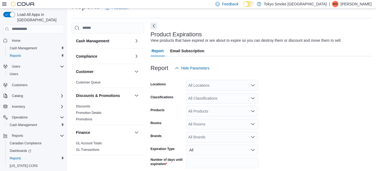
scroll to position [35, 0]
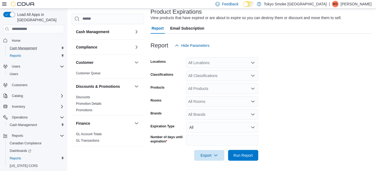
click at [13, 44] on button "Cash Management" at bounding box center [35, 48] width 61 height 8
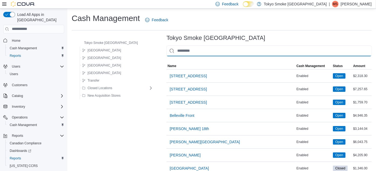
click at [190, 47] on input "This is a search bar. As you type, the results lower in the page will automatic…" at bounding box center [268, 51] width 205 height 11
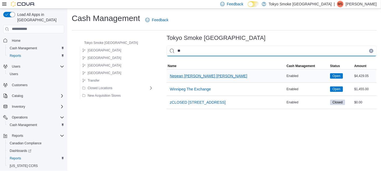
type input "**"
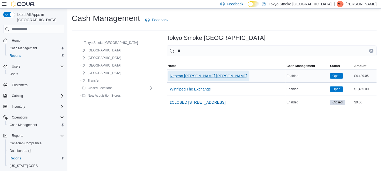
click at [189, 75] on span "Nepean [PERSON_NAME] [PERSON_NAME]" at bounding box center [208, 75] width 77 height 5
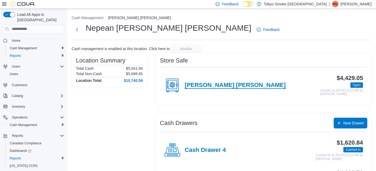
scroll to position [27, 0]
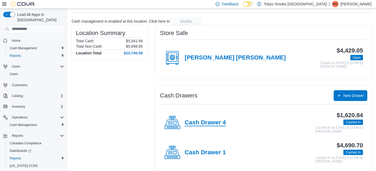
click at [194, 120] on h4 "Cash Drawer 4" at bounding box center [205, 122] width 41 height 7
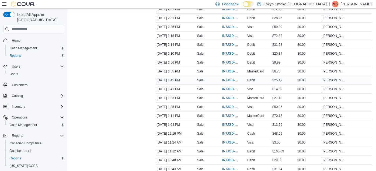
scroll to position [246, 0]
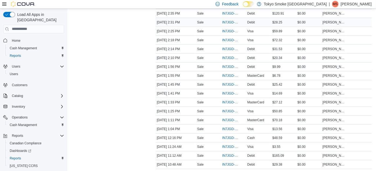
click at [266, 24] on div "Debit" at bounding box center [258, 22] width 25 height 6
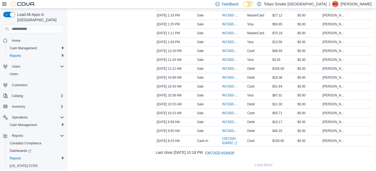
scroll to position [332, 0]
click at [232, 67] on span "IN7JGD-6593578" at bounding box center [231, 69] width 18 height 4
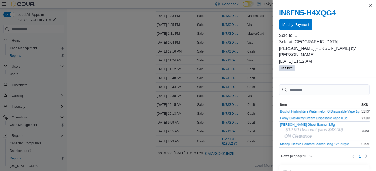
click at [288, 21] on span "Modify Payment" at bounding box center [295, 24] width 27 height 11
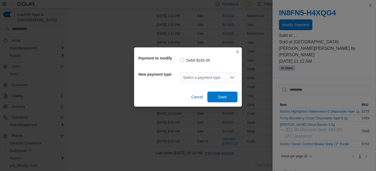
click at [204, 79] on div "Select a payment type" at bounding box center [209, 77] width 58 height 11
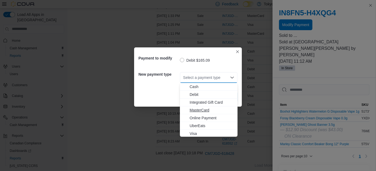
click at [197, 112] on span "MasterCard" at bounding box center [212, 109] width 45 height 5
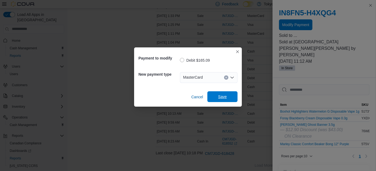
click at [226, 96] on span "Save" at bounding box center [222, 96] width 9 height 5
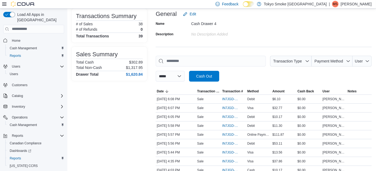
scroll to position [0, 0]
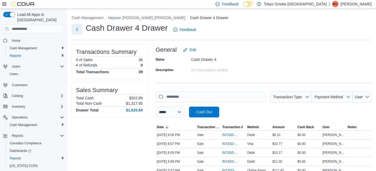
click at [79, 26] on button "Next" at bounding box center [77, 29] width 11 height 11
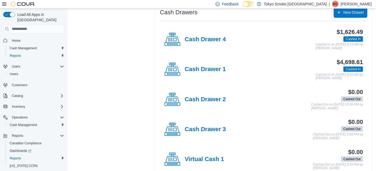
scroll to position [122, 0]
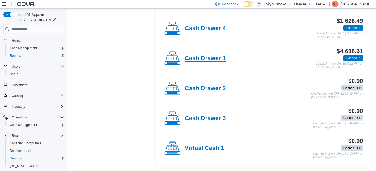
click at [201, 59] on h4 "Cash Drawer 1" at bounding box center [205, 58] width 41 height 7
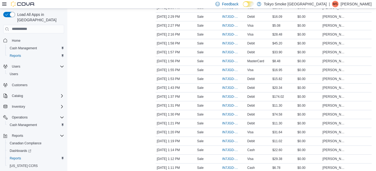
scroll to position [870, 0]
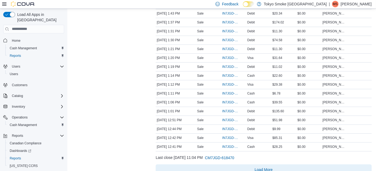
click at [266, 167] on span "Load More" at bounding box center [264, 169] width 18 height 5
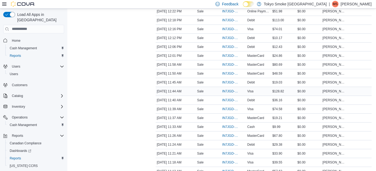
scroll to position [1084, 0]
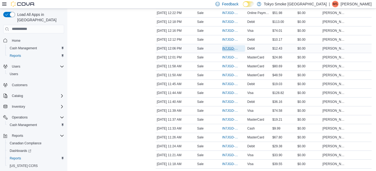
click at [232, 46] on span "IN7JGD-6593788" at bounding box center [231, 48] width 18 height 4
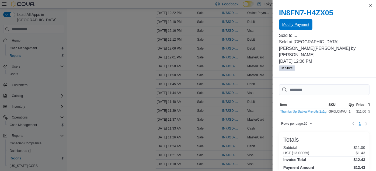
click at [292, 25] on span "Modify Payment" at bounding box center [295, 24] width 27 height 5
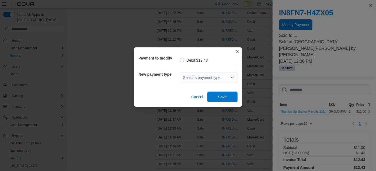
click at [214, 77] on div "Select a payment type" at bounding box center [209, 77] width 58 height 11
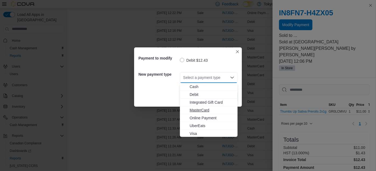
click at [208, 109] on span "MasterCard" at bounding box center [212, 109] width 45 height 5
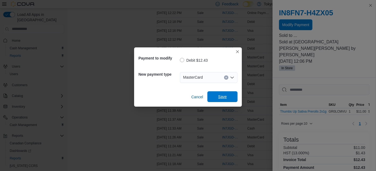
click at [223, 97] on span "Save" at bounding box center [222, 96] width 9 height 5
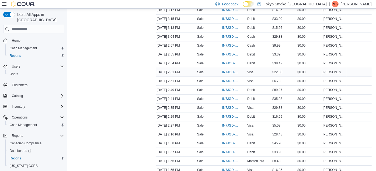
scroll to position [696, 0]
click at [228, 26] on span "IN7JGD-6594671" at bounding box center [231, 28] width 18 height 4
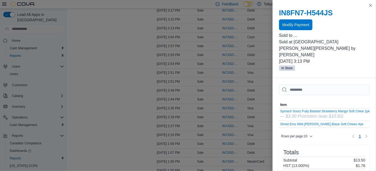
click at [296, 18] on div "IN8FN7-H544JS Modify Payment" at bounding box center [324, 20] width 91 height 22
click at [296, 21] on span "Modify Payment" at bounding box center [295, 24] width 27 height 11
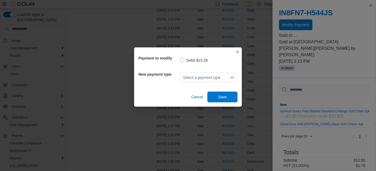
click at [224, 81] on div "Select a payment type" at bounding box center [209, 77] width 58 height 11
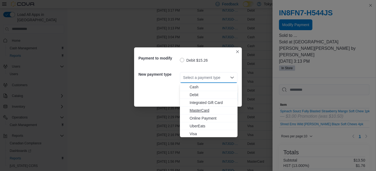
click at [220, 110] on span "MasterCard" at bounding box center [212, 110] width 45 height 5
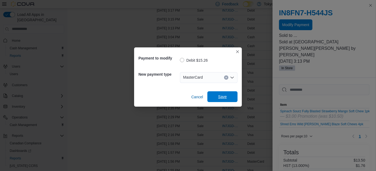
click at [222, 101] on span "Save" at bounding box center [223, 96] width 24 height 11
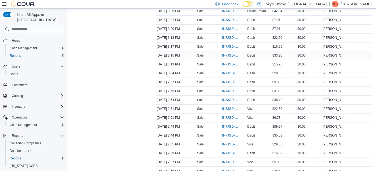
scroll to position [659, 0]
click at [232, 18] on span "IN7JGD-6594719" at bounding box center [231, 20] width 18 height 4
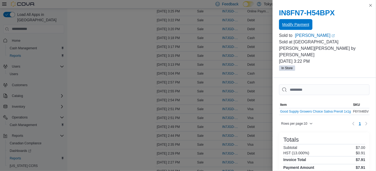
click at [288, 24] on span "Modify Payment" at bounding box center [295, 24] width 27 height 5
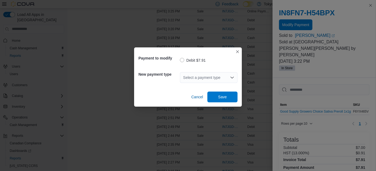
click at [219, 76] on div "Select a payment type" at bounding box center [209, 77] width 58 height 11
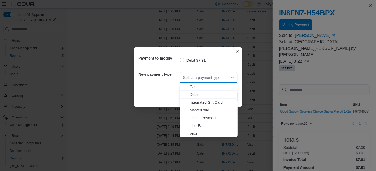
click at [204, 134] on span "Visa" at bounding box center [212, 133] width 45 height 5
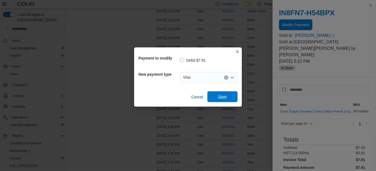
click at [226, 100] on span "Save" at bounding box center [223, 96] width 24 height 11
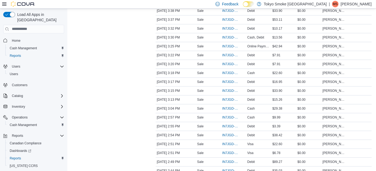
scroll to position [624, 0]
click at [228, 36] on span "IN7JGD-6594764" at bounding box center [231, 38] width 18 height 4
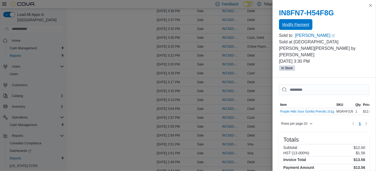
click at [284, 20] on span "Modify Payment" at bounding box center [295, 24] width 27 height 11
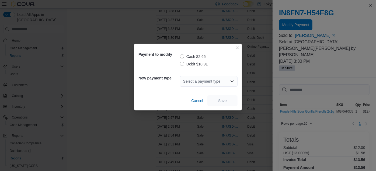
click at [188, 64] on label "Debit $10.91" at bounding box center [194, 64] width 28 height 6
click at [197, 82] on div "Select a payment type" at bounding box center [209, 81] width 58 height 11
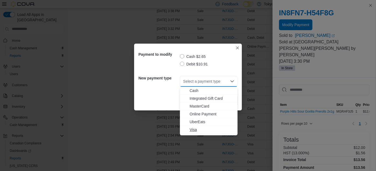
click at [197, 128] on span "Visa" at bounding box center [212, 129] width 45 height 5
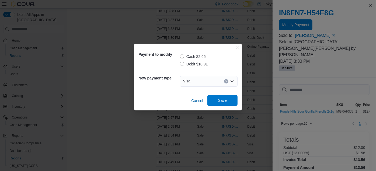
click at [226, 102] on span "Save" at bounding box center [222, 100] width 9 height 5
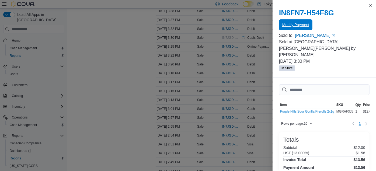
scroll to position [0, 0]
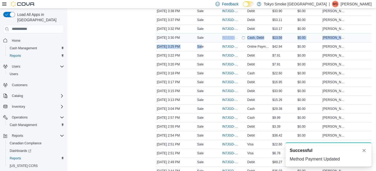
drag, startPoint x: 202, startPoint y: 39, endPoint x: 203, endPoint y: 35, distance: 3.9
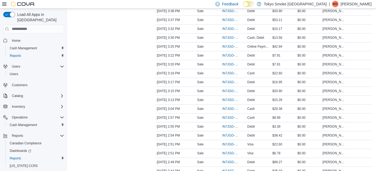
click at [146, 32] on div "Transactions Summary # of Sales 153 # of Refunds 0 Total Transactions 155 Sales…" at bounding box center [109, 96] width 75 height 1350
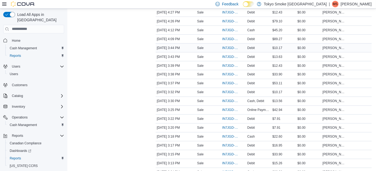
scroll to position [560, 0]
click at [230, 37] on span "IN7JGD-6594984" at bounding box center [231, 39] width 18 height 4
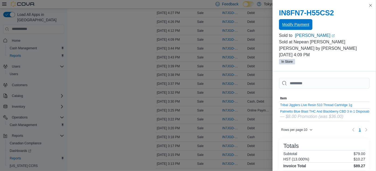
click at [289, 27] on span "Modify Payment" at bounding box center [295, 24] width 27 height 5
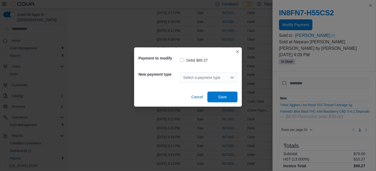
click at [201, 79] on div "Select a payment type" at bounding box center [209, 77] width 58 height 11
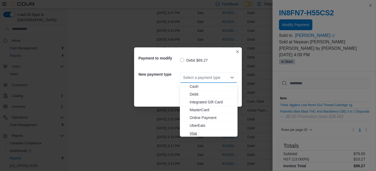
click at [192, 131] on span "Visa" at bounding box center [212, 133] width 45 height 5
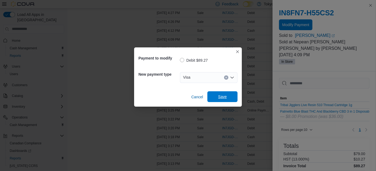
click at [220, 98] on span "Save" at bounding box center [222, 96] width 9 height 5
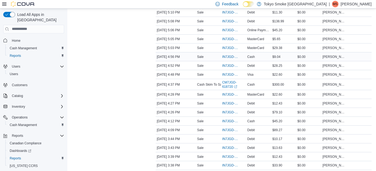
scroll to position [469, 0]
click at [227, 37] on span "IN7JGD-6595290" at bounding box center [231, 39] width 18 height 4
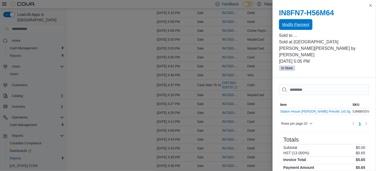
click at [284, 22] on span "Modify Payment" at bounding box center [295, 24] width 27 height 5
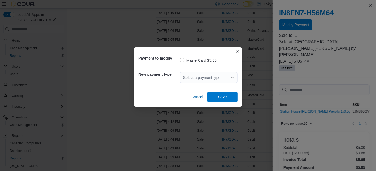
click at [222, 79] on div "Select a payment type" at bounding box center [209, 77] width 58 height 11
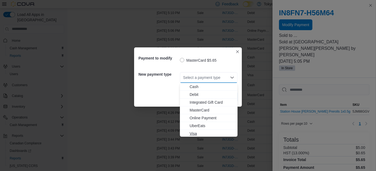
click at [197, 131] on span "Visa" at bounding box center [212, 133] width 45 height 5
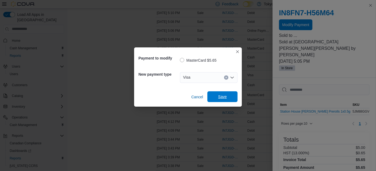
click at [229, 93] on span "Save" at bounding box center [223, 96] width 24 height 11
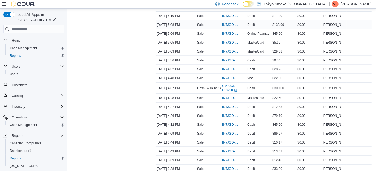
scroll to position [465, 0]
click at [228, 14] on span "IN7JGD-6595326" at bounding box center [231, 16] width 18 height 4
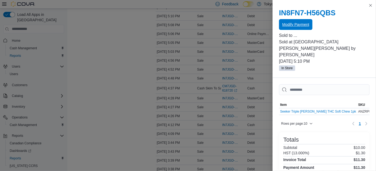
click at [301, 27] on span "Modify Payment" at bounding box center [295, 24] width 27 height 5
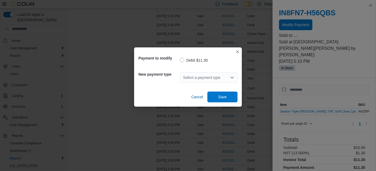
click at [225, 76] on div "Select a payment type" at bounding box center [209, 77] width 58 height 11
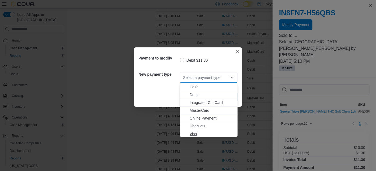
click at [197, 133] on span "Visa" at bounding box center [212, 133] width 45 height 5
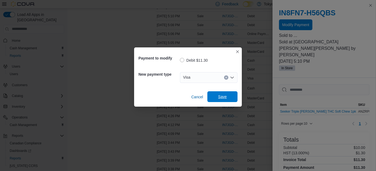
click at [223, 98] on span "Save" at bounding box center [222, 96] width 9 height 5
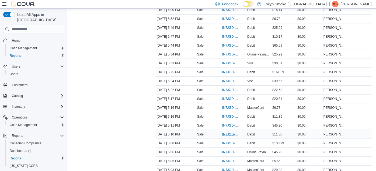
scroll to position [345, 0]
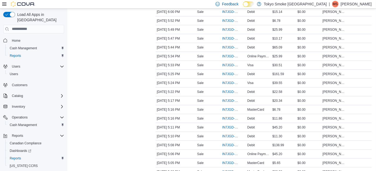
drag, startPoint x: 242, startPoint y: 12, endPoint x: 126, endPoint y: 42, distance: 119.6
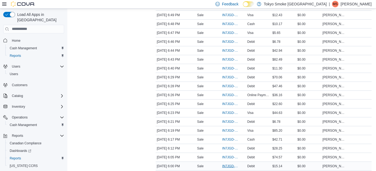
scroll to position [190, 0]
